Goal: Transaction & Acquisition: Book appointment/travel/reservation

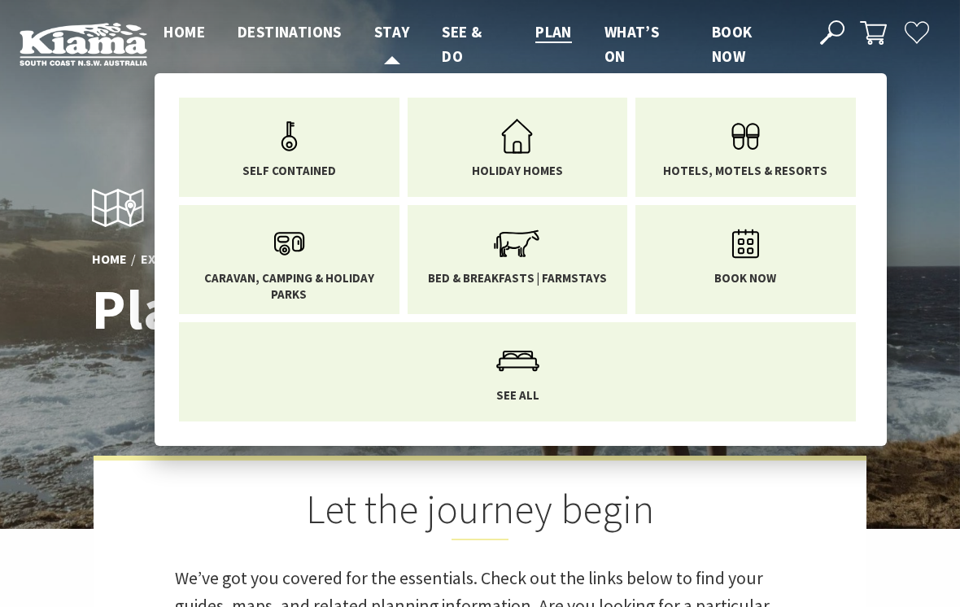
click at [399, 34] on span "Stay" at bounding box center [392, 32] width 36 height 20
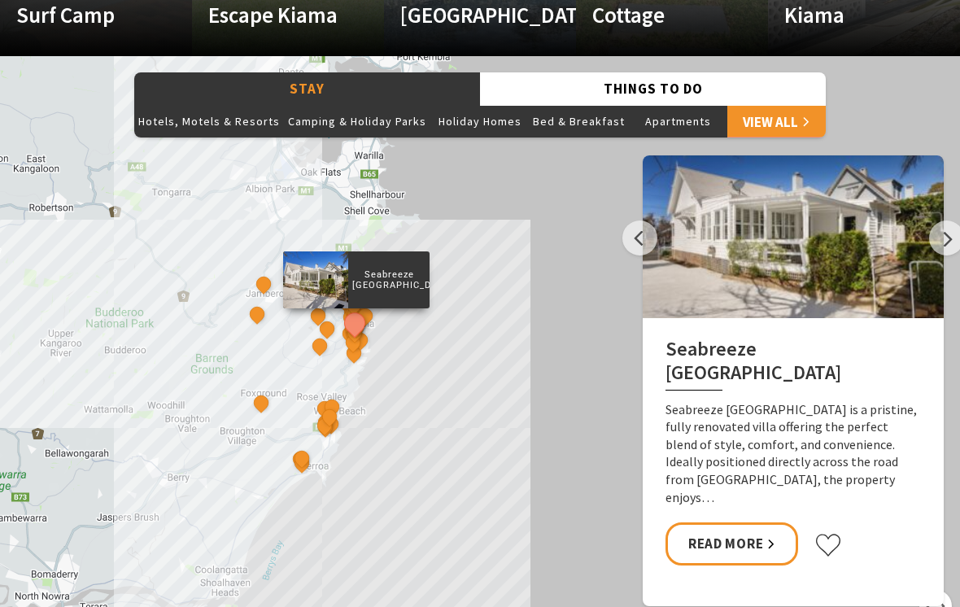
scroll to position [1323, 0]
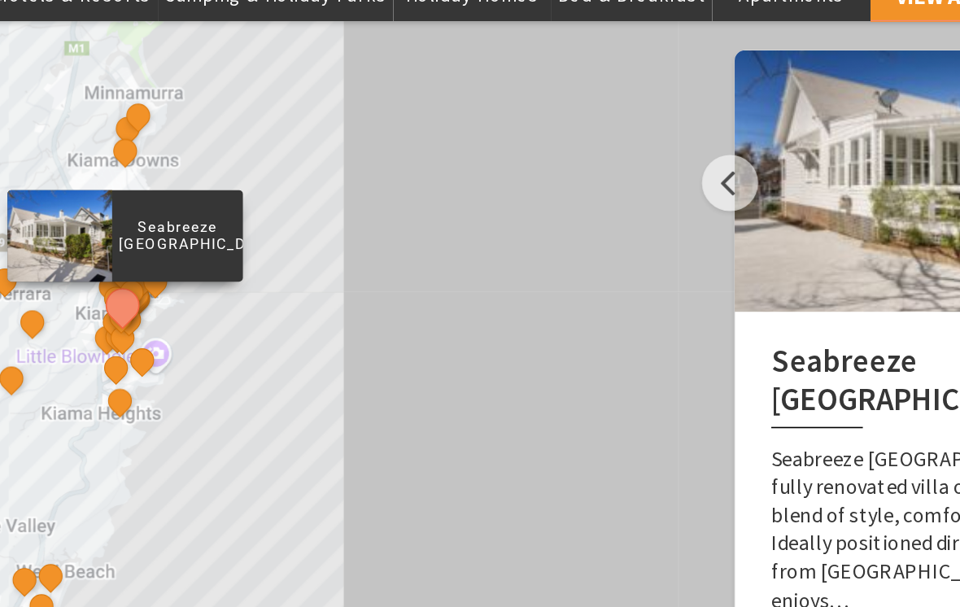
click at [247, 300] on button "See detail about Seabreeze Luxury Beach House" at bounding box center [262, 315] width 30 height 30
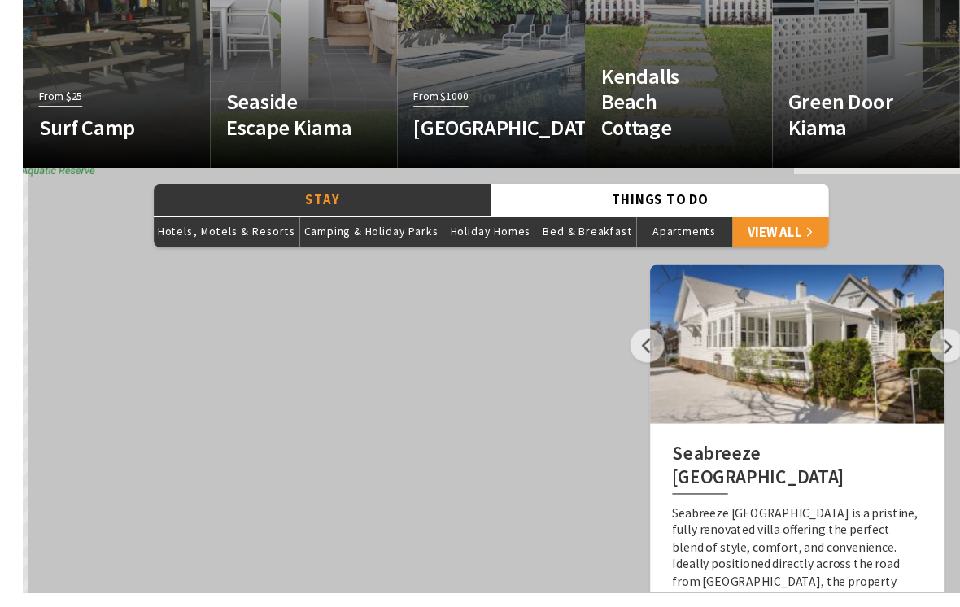
scroll to position [1314, 0]
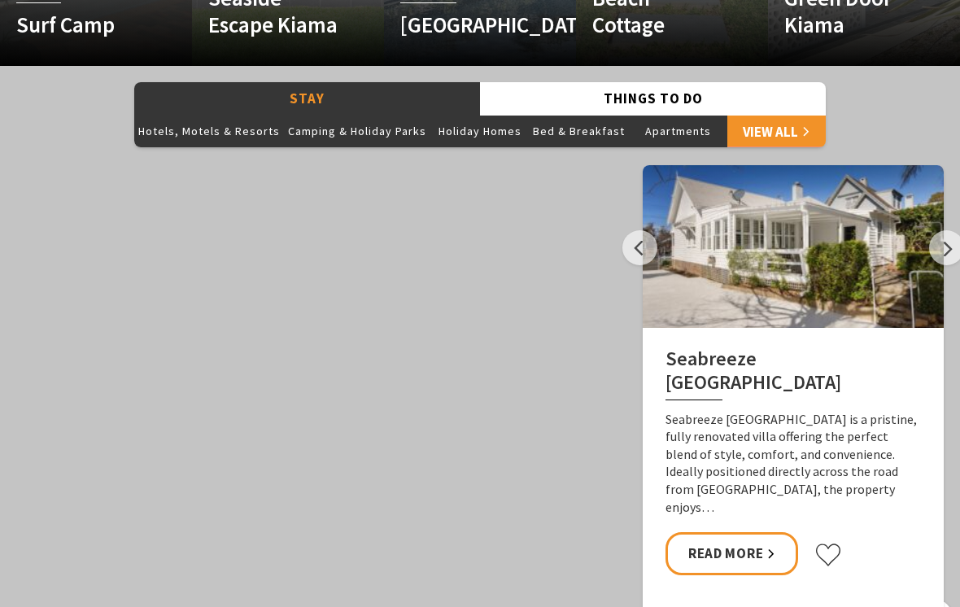
click at [774, 115] on link "View All" at bounding box center [776, 131] width 98 height 33
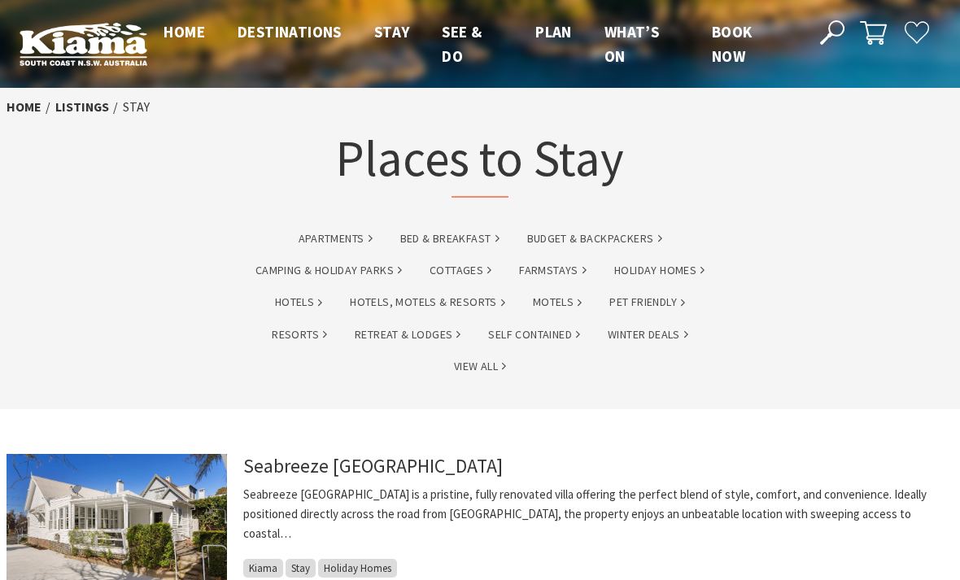
click at [377, 272] on link "Camping & Holiday Parks" at bounding box center [328, 270] width 146 height 19
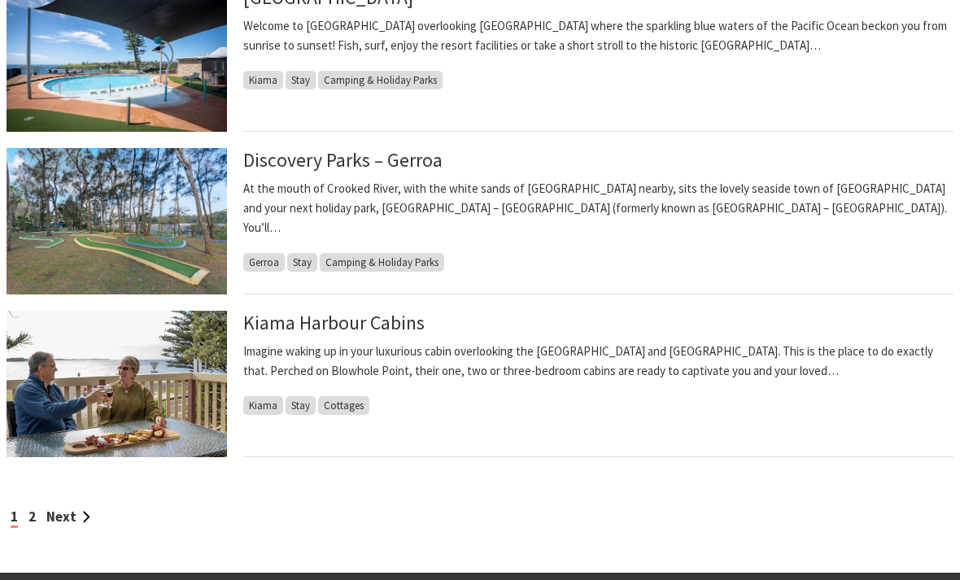
scroll to position [1323, 0]
click at [79, 508] on link "Next" at bounding box center [68, 517] width 44 height 18
